Goal: Entertainment & Leisure: Consume media (video, audio)

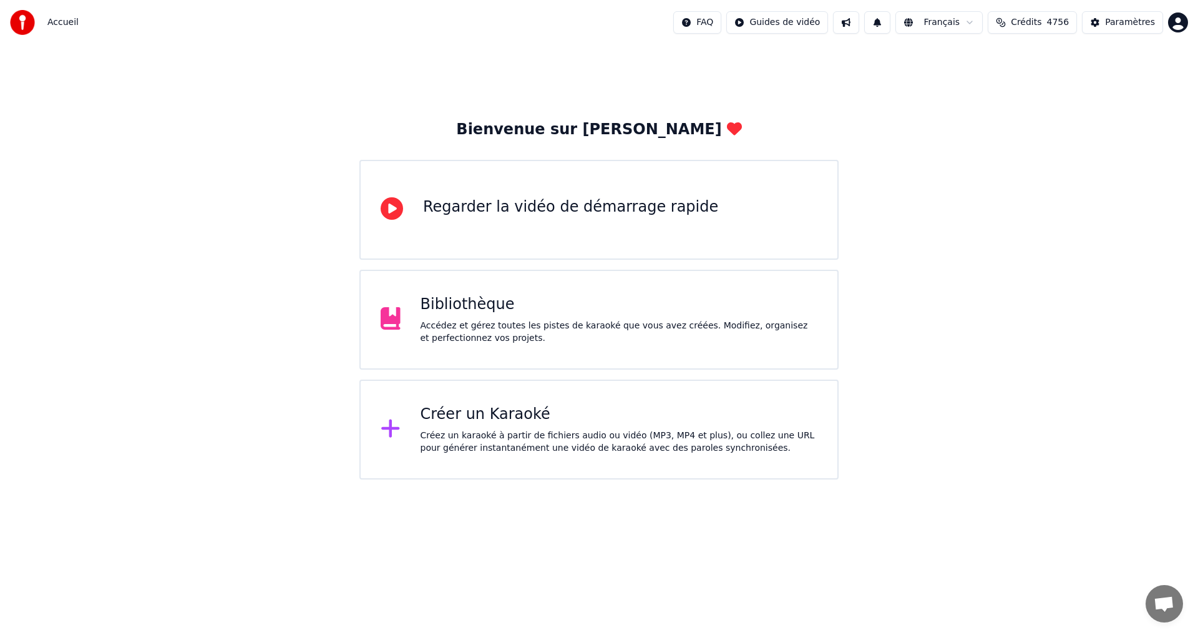
click at [720, 320] on div "Accédez et gérez toutes les pistes de karaoké que vous avez créées. Modifiez, o…" at bounding box center [620, 332] width 398 height 25
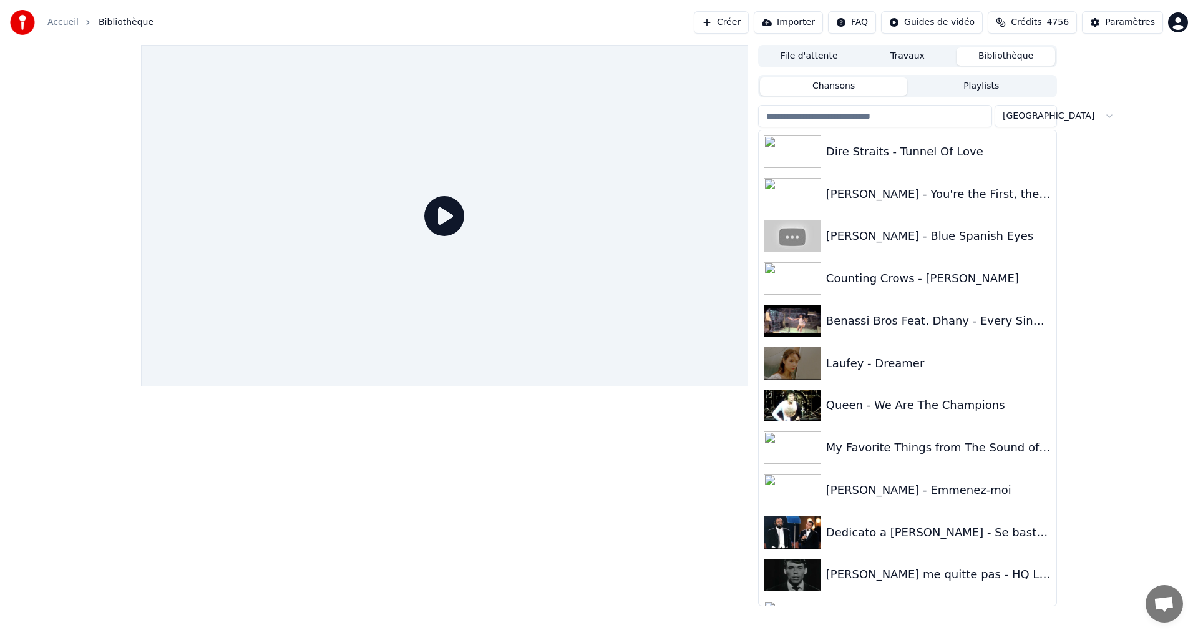
click at [800, 119] on input "search" at bounding box center [875, 116] width 234 height 22
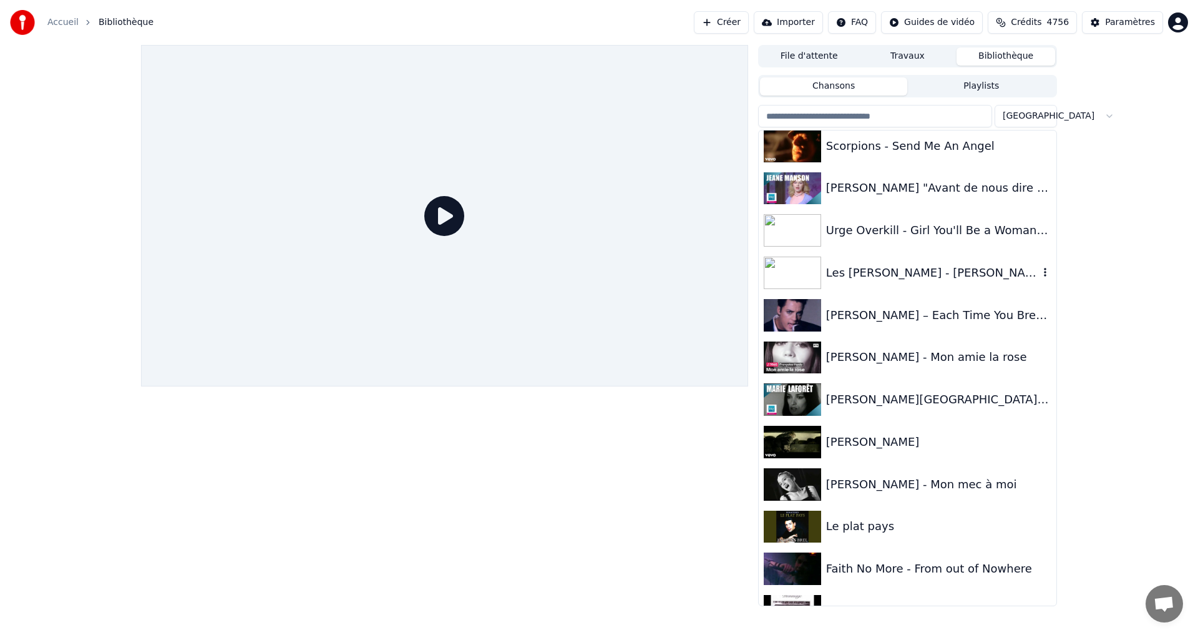
scroll to position [687, 0]
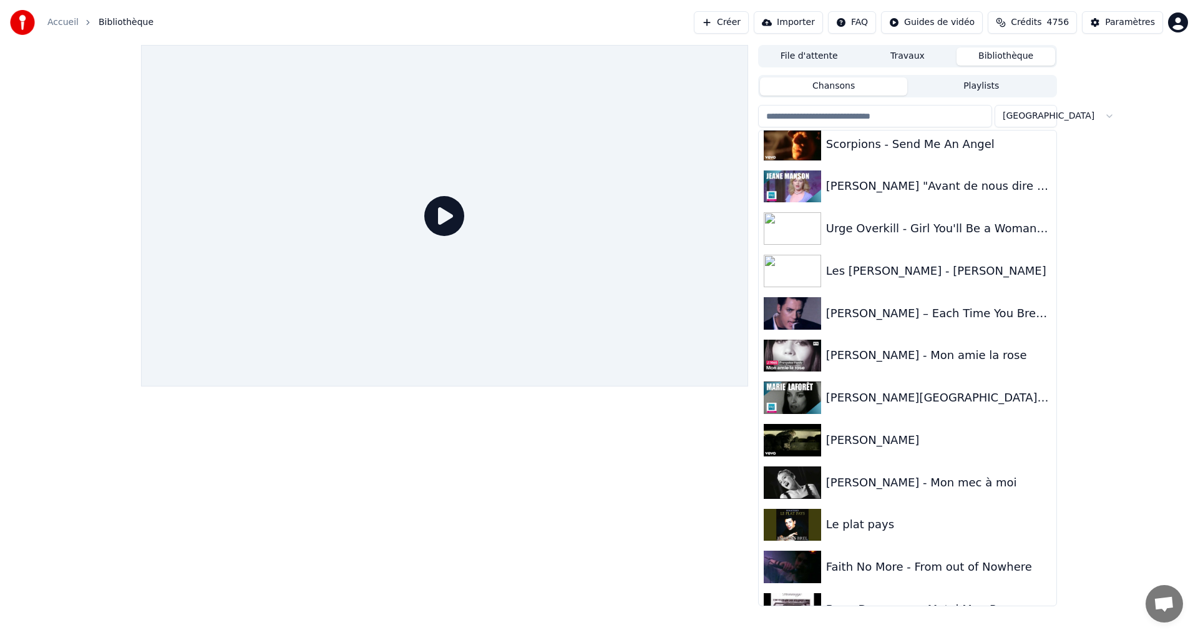
click at [872, 115] on input "search" at bounding box center [875, 116] width 234 height 22
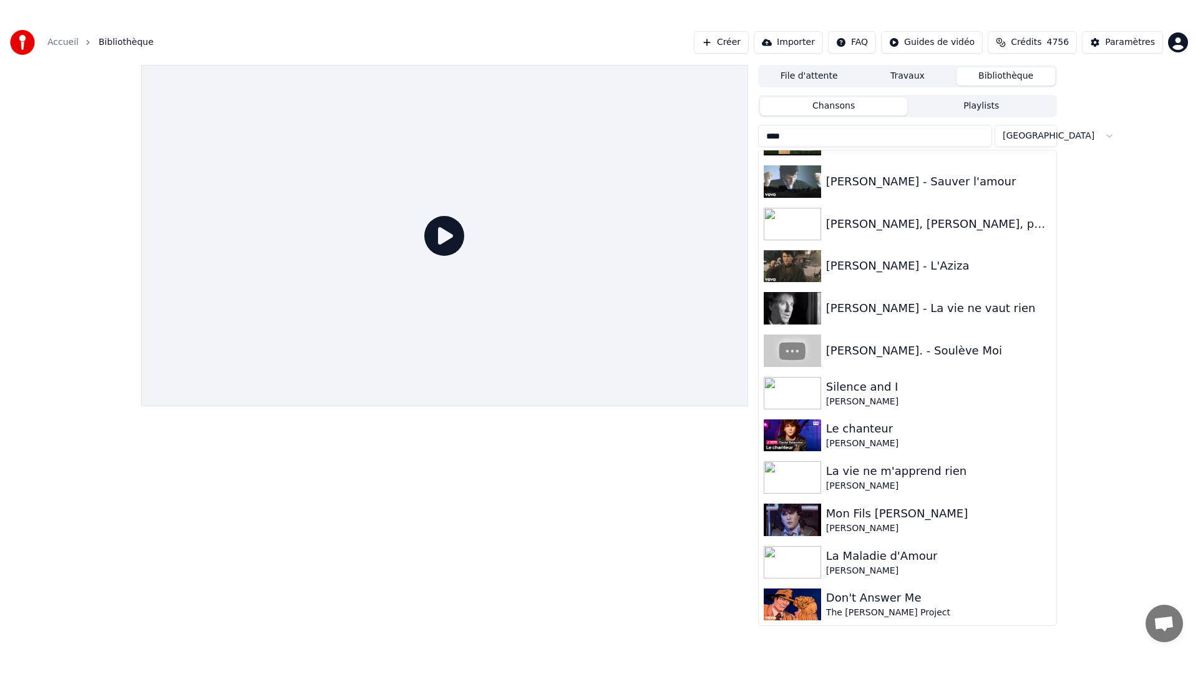
scroll to position [0, 0]
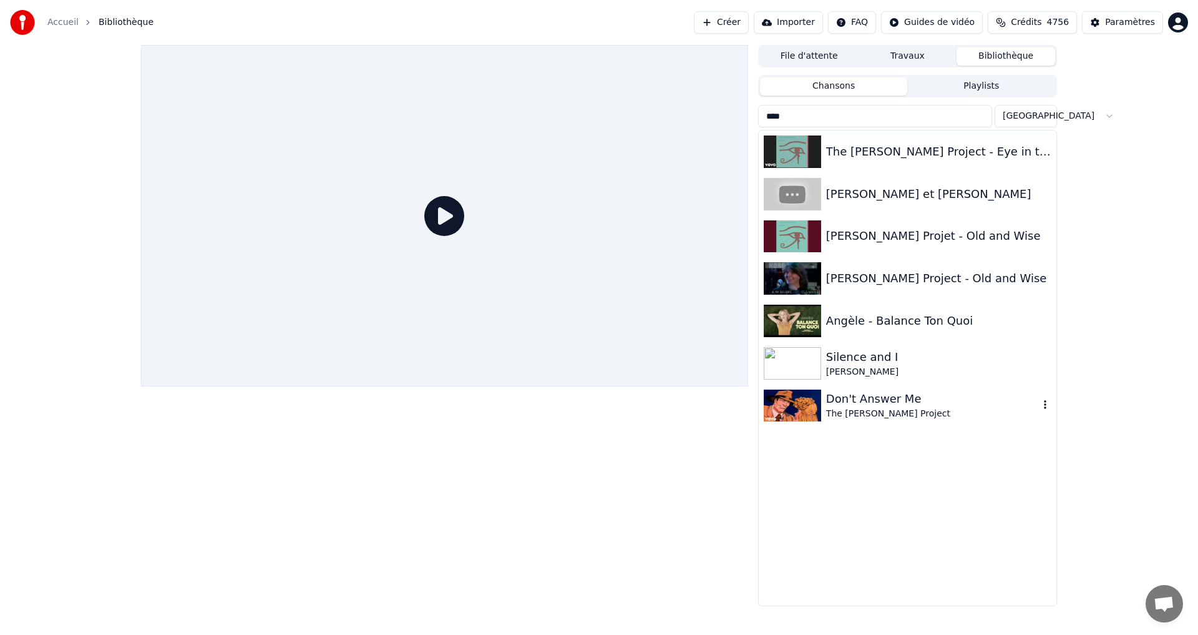
type input "****"
click at [859, 403] on div "Don't Answer Me" at bounding box center [932, 398] width 213 height 17
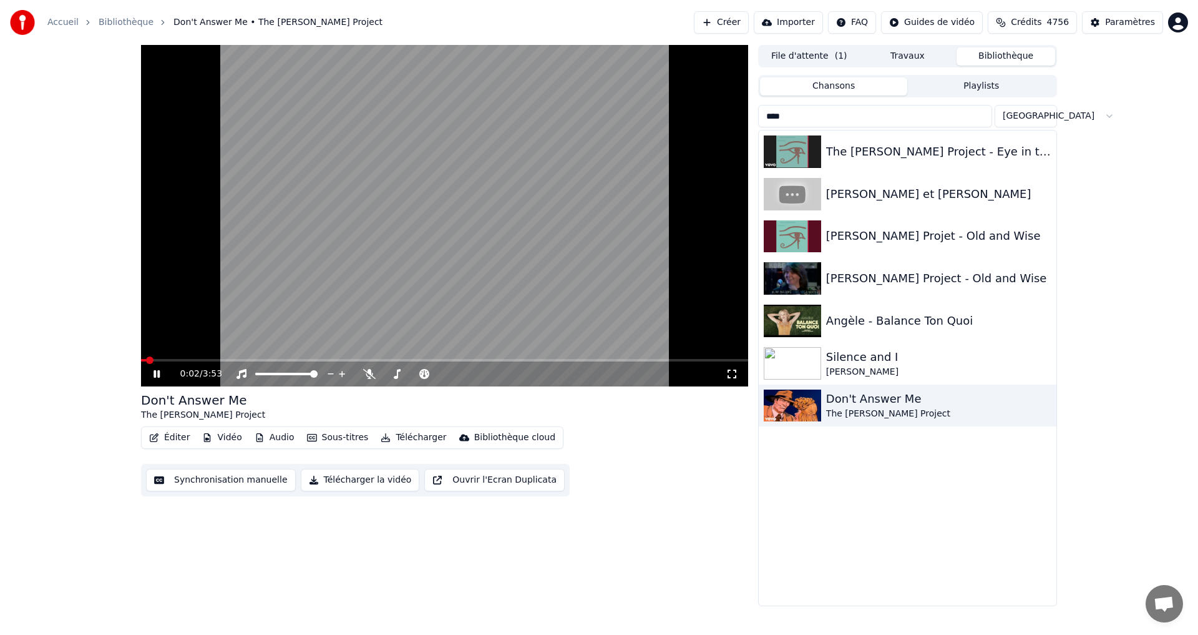
click at [145, 361] on span at bounding box center [143, 360] width 5 height 2
click at [731, 376] on icon at bounding box center [732, 374] width 12 height 10
